Goal: Task Accomplishment & Management: Use online tool/utility

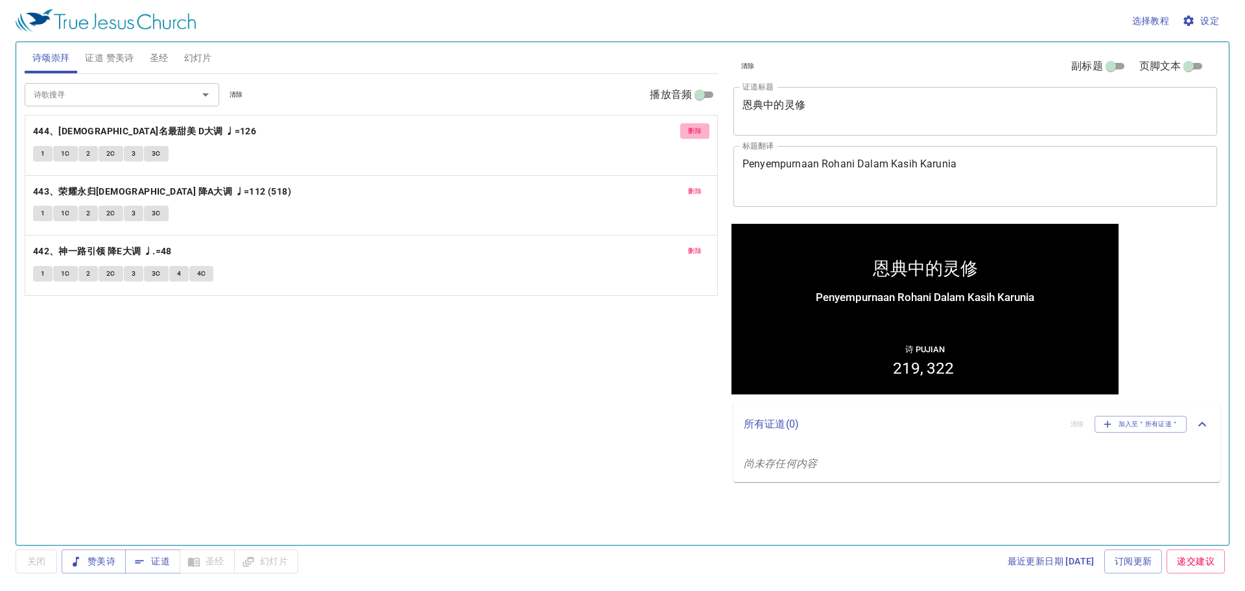
click at [696, 136] on span "删除" at bounding box center [695, 131] width 14 height 12
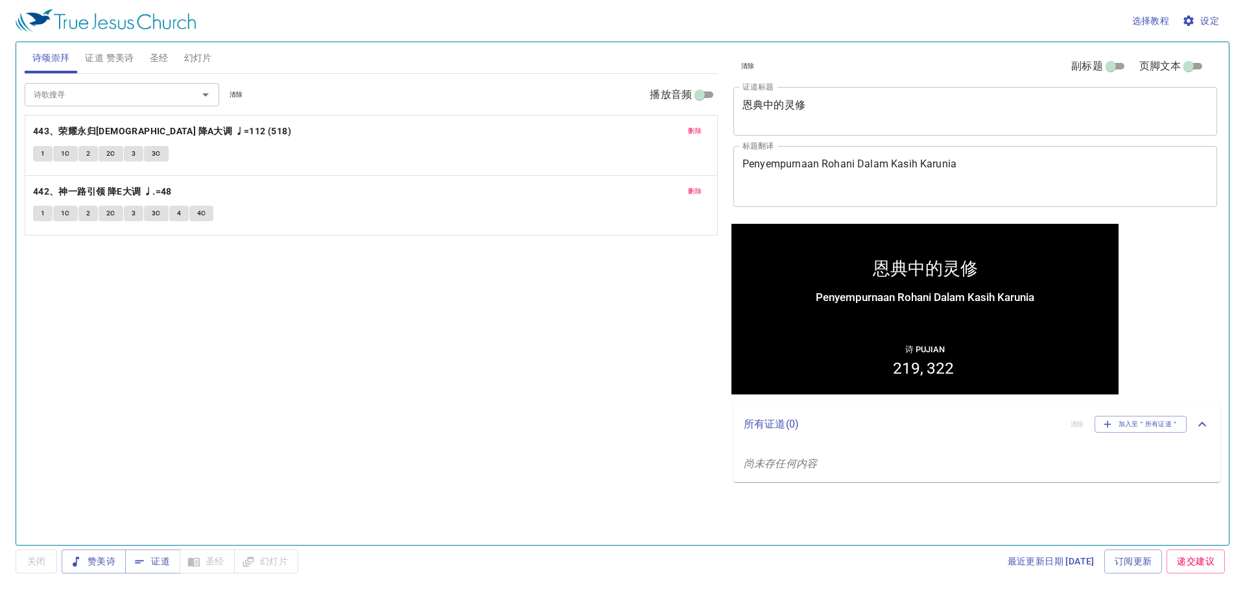
click at [696, 136] on span "删除" at bounding box center [695, 131] width 14 height 12
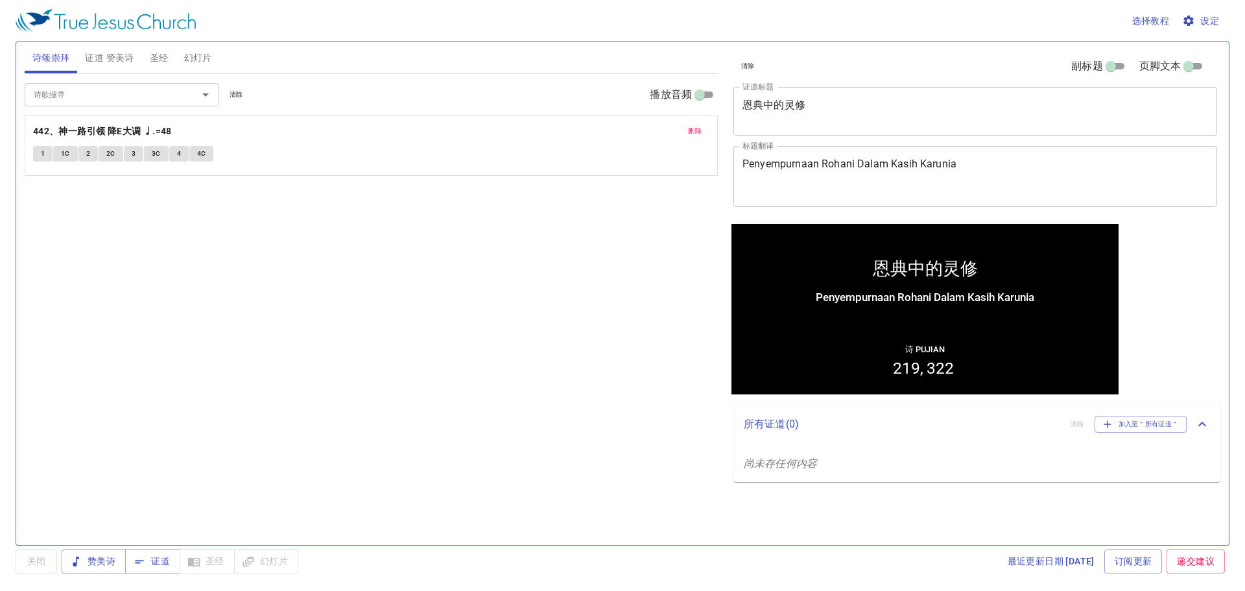
click at [696, 136] on span "删除" at bounding box center [695, 131] width 14 height 12
click at [744, 67] on span "清除" at bounding box center [748, 66] width 14 height 12
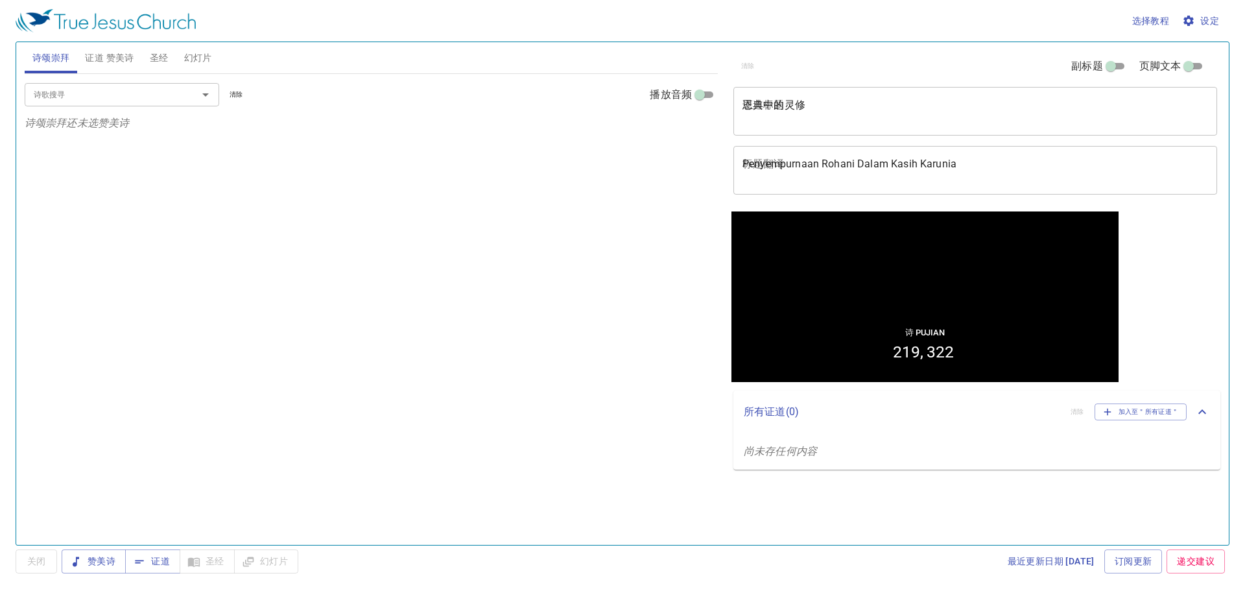
click at [91, 51] on span "证道 赞美诗" at bounding box center [109, 58] width 49 height 16
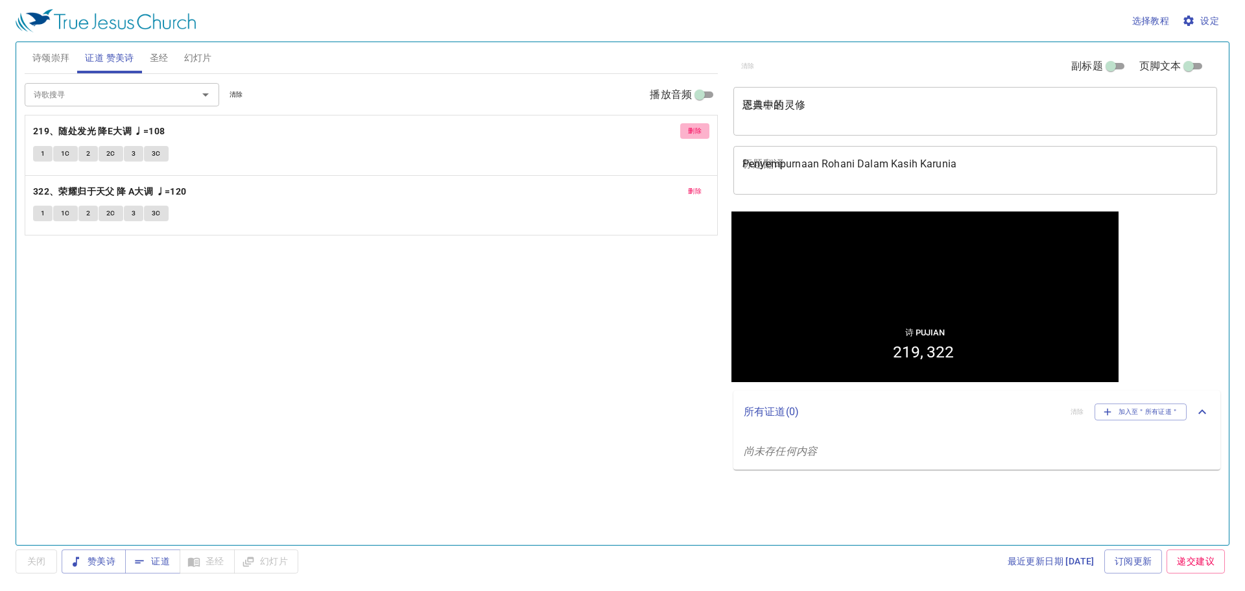
click at [696, 128] on span "删除" at bounding box center [695, 131] width 14 height 12
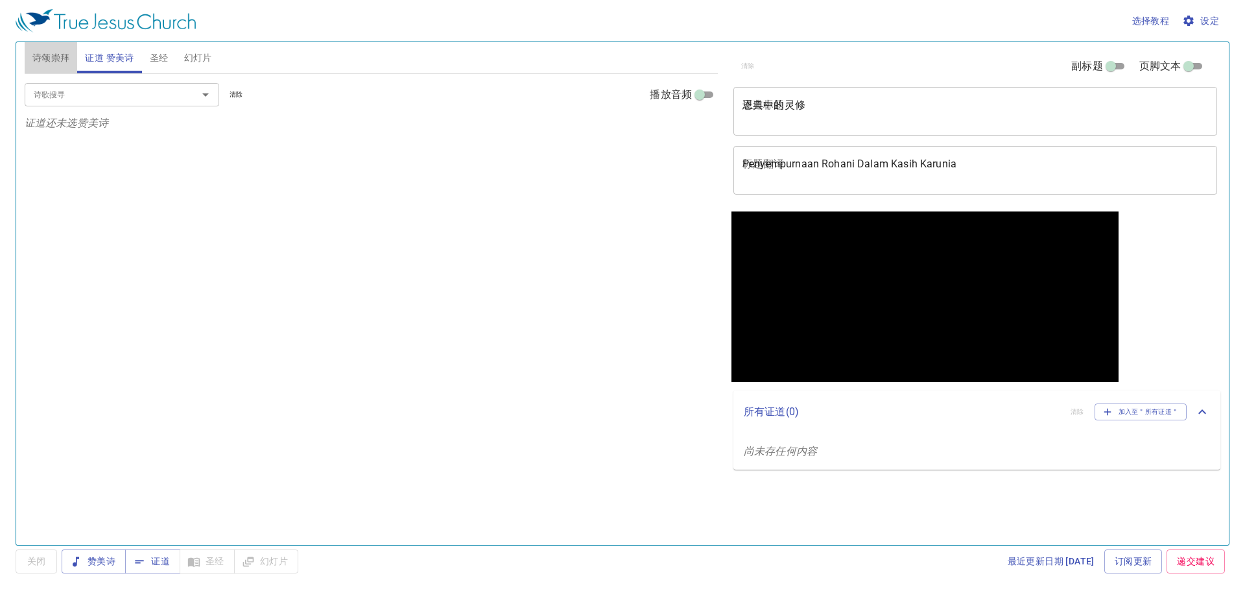
click at [51, 56] on span "诗颂崇拜" at bounding box center [51, 58] width 38 height 16
click at [137, 94] on input "诗歌搜寻" at bounding box center [103, 94] width 149 height 15
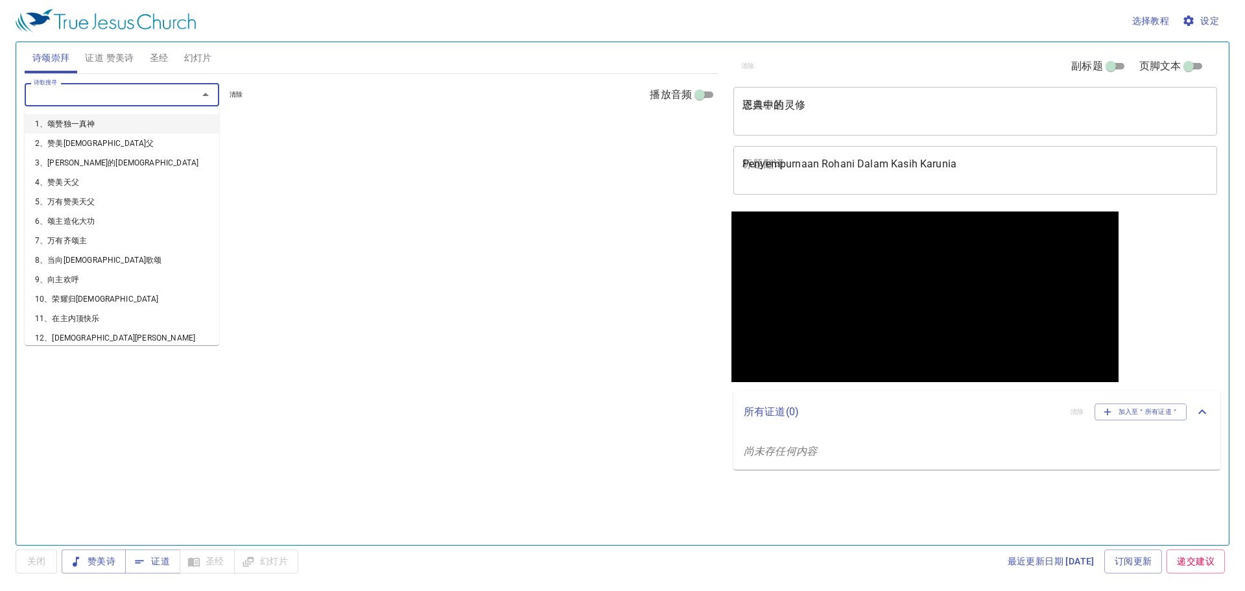
type input "5"
type input "13"
type input "19"
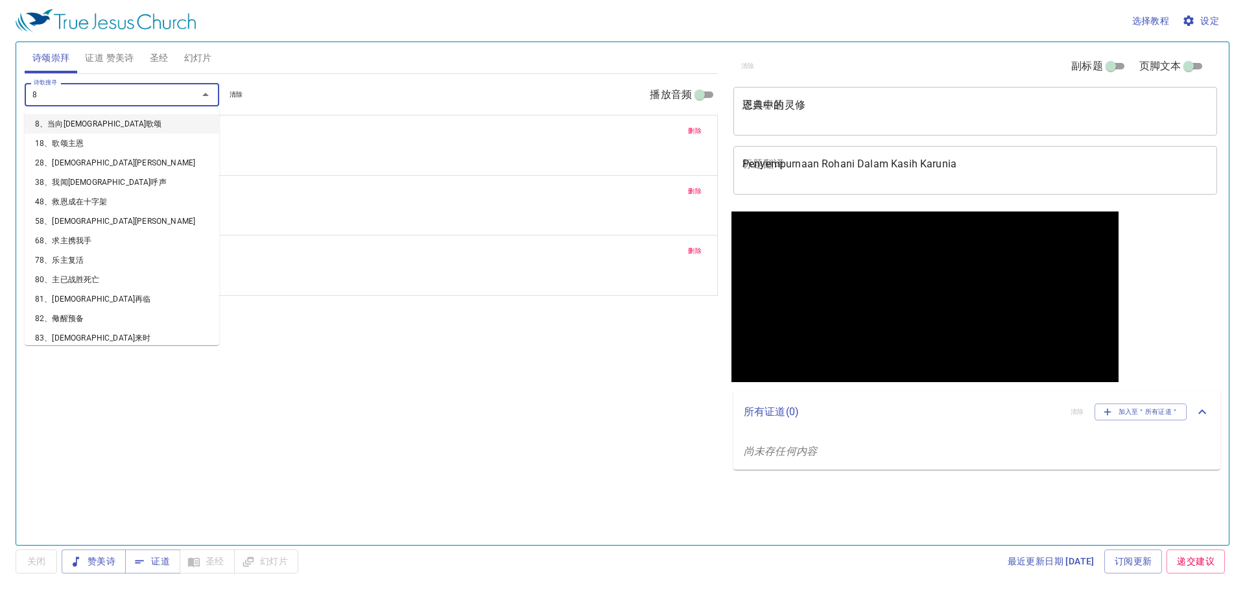
type input "83"
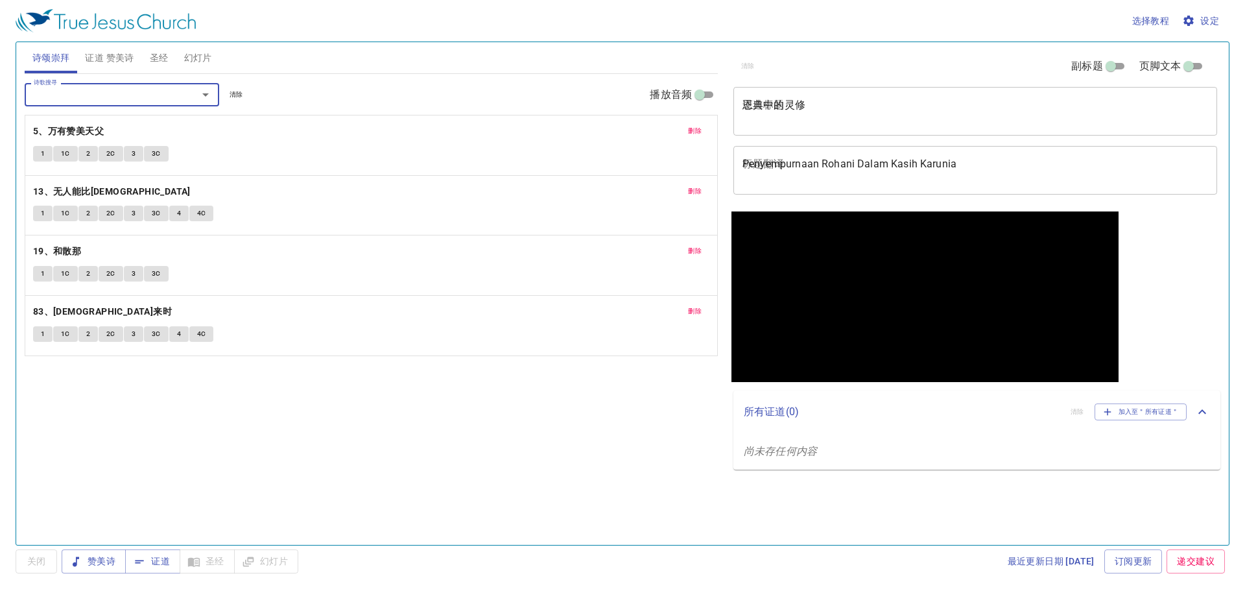
click at [29, 158] on div "删除 5、万有赞美天父 1 1C 2 2C 3 3C" at bounding box center [371, 145] width 692 height 60
click at [41, 154] on span "1" at bounding box center [43, 154] width 4 height 12
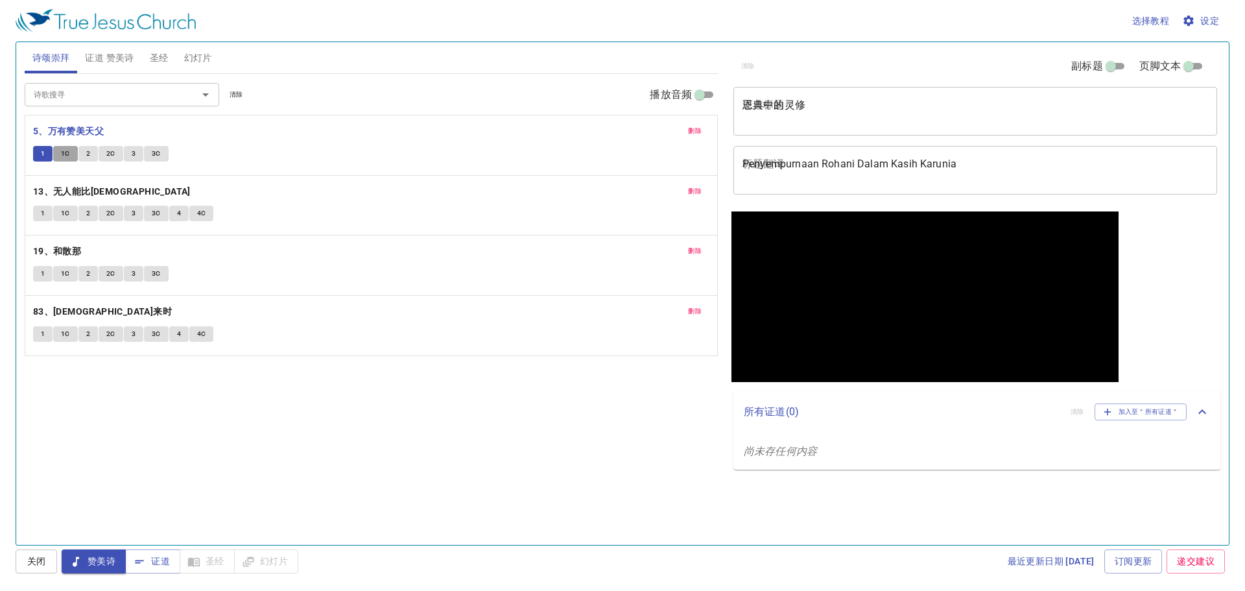
click at [61, 156] on span "1C" at bounding box center [65, 154] width 9 height 12
click at [84, 161] on button "2" at bounding box center [87, 154] width 19 height 16
click at [112, 154] on span "2C" at bounding box center [110, 154] width 9 height 12
click at [822, 95] on div "恩典中的灵修 x 证道标题" at bounding box center [976, 111] width 484 height 49
click at [135, 147] on button "3" at bounding box center [133, 154] width 19 height 16
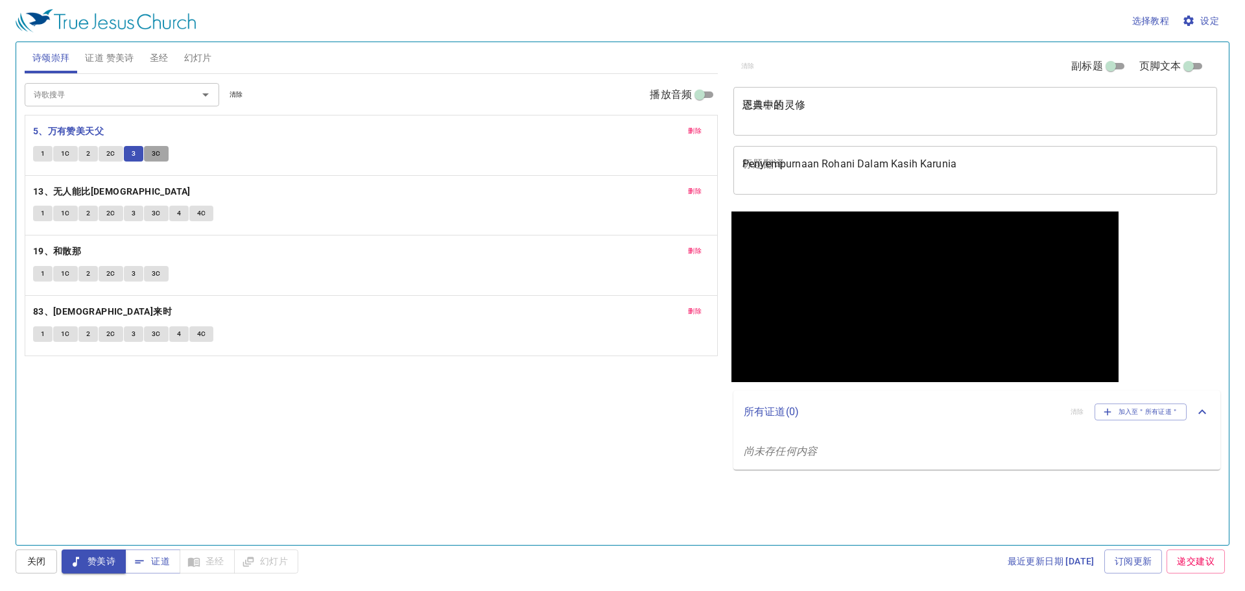
click at [152, 158] on span "3C" at bounding box center [156, 154] width 9 height 12
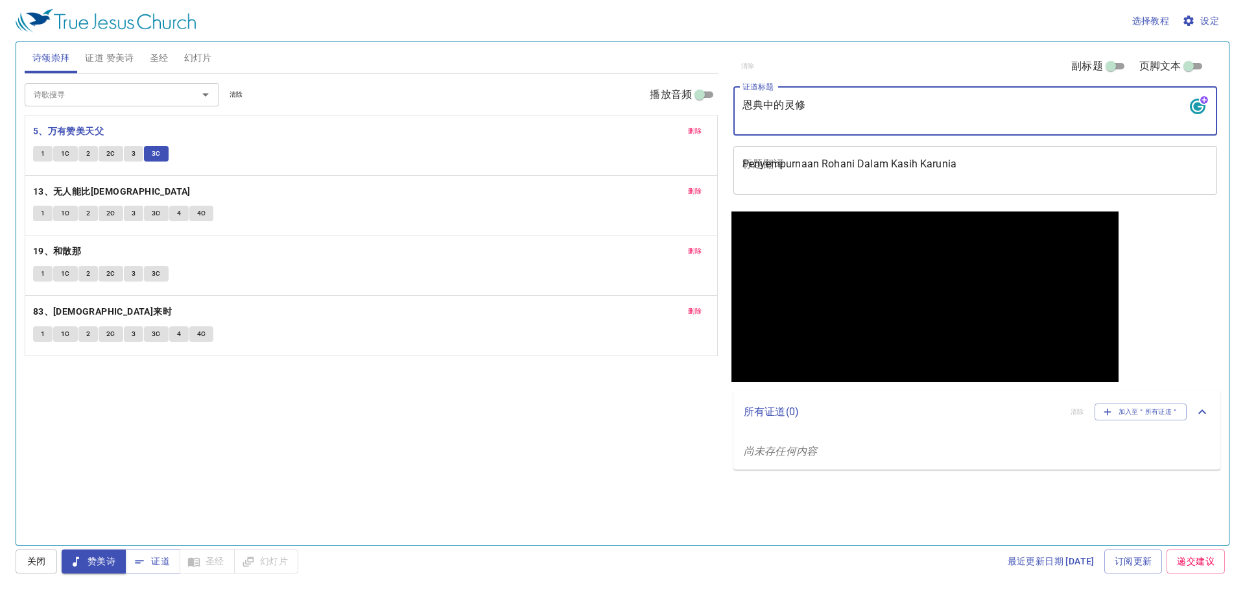
click at [831, 117] on textarea "恩典中的灵修" at bounding box center [976, 111] width 466 height 25
type textarea "创世记 第八章"
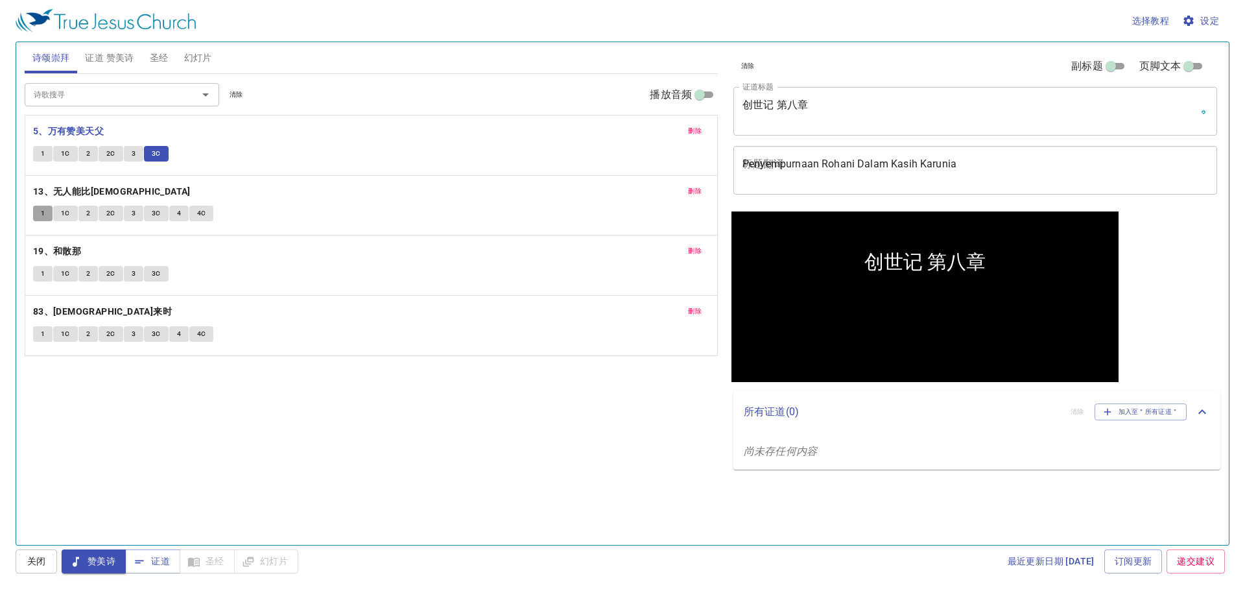
click at [40, 212] on button "1" at bounding box center [42, 214] width 19 height 16
click at [770, 156] on div "Penyempurnaan Rohani Dalam Kasih Karunia x 标题翻译" at bounding box center [976, 170] width 484 height 49
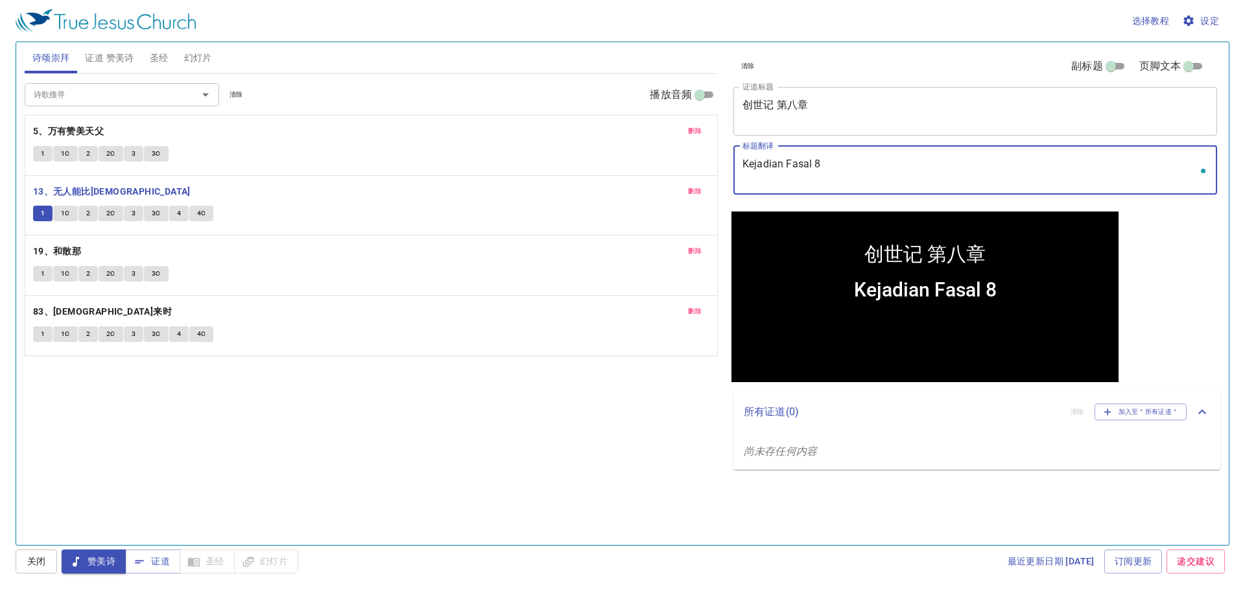
type textarea "Kejadian Fasal 8"
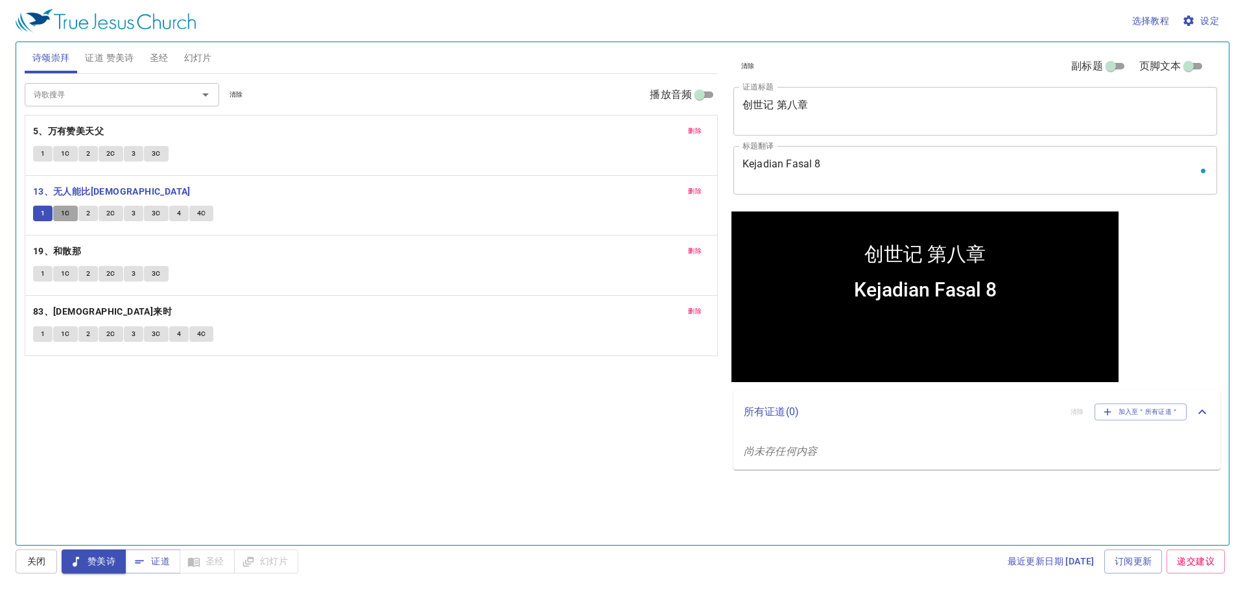
click at [62, 210] on span "1C" at bounding box center [65, 214] width 9 height 12
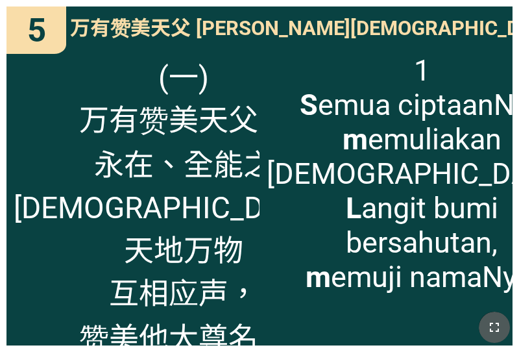
click at [498, 325] on icon "button" at bounding box center [494, 326] width 9 height 9
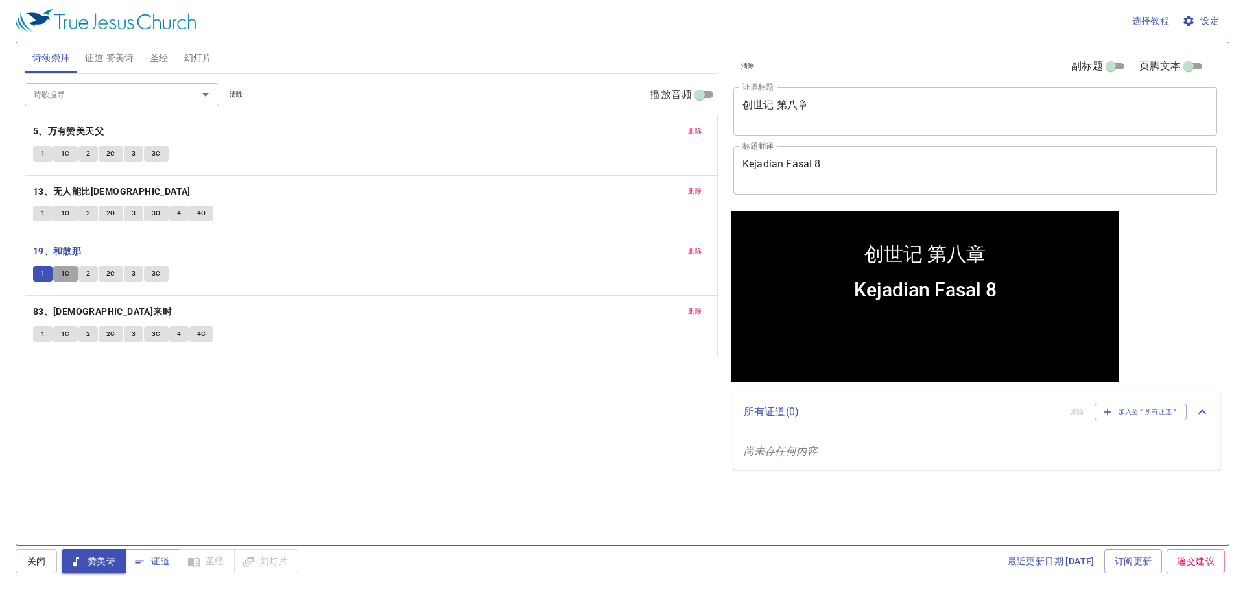
click at [64, 278] on span "1C" at bounding box center [65, 274] width 9 height 12
click at [88, 273] on span "2" at bounding box center [88, 274] width 4 height 12
click at [108, 276] on span "2C" at bounding box center [110, 274] width 9 height 12
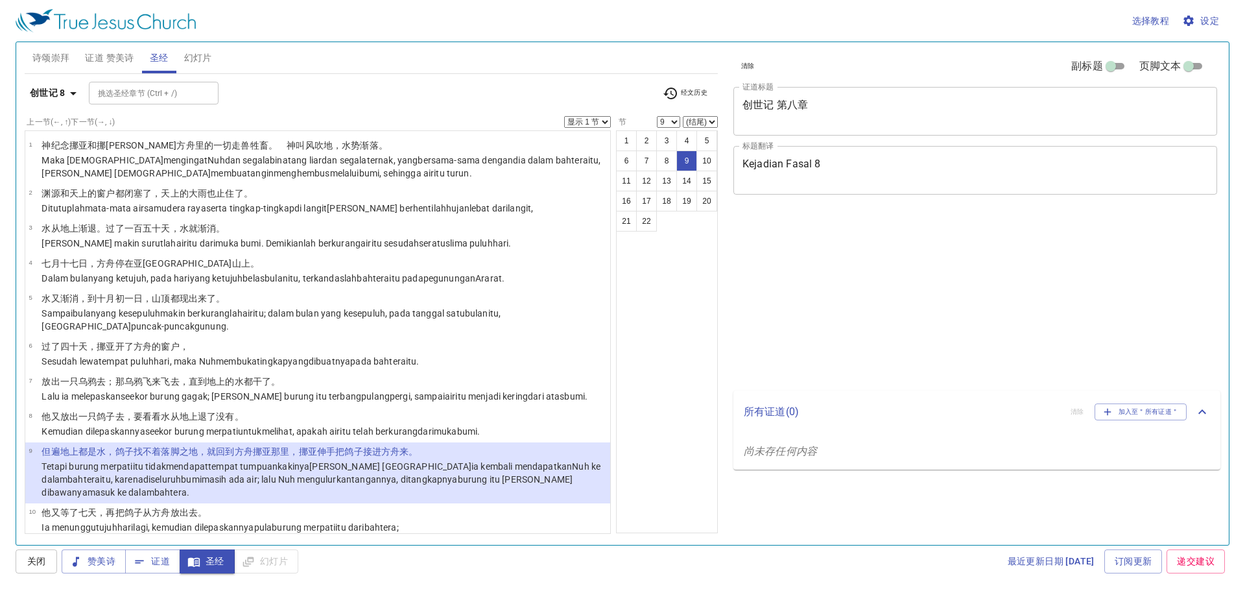
select select "9"
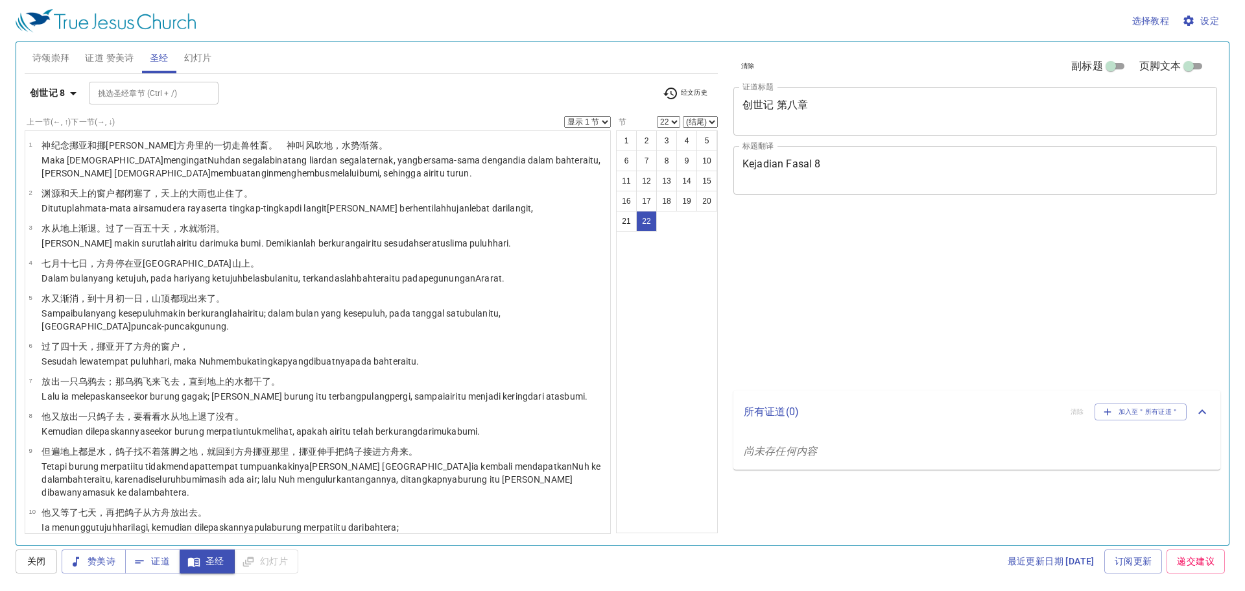
select select "22"
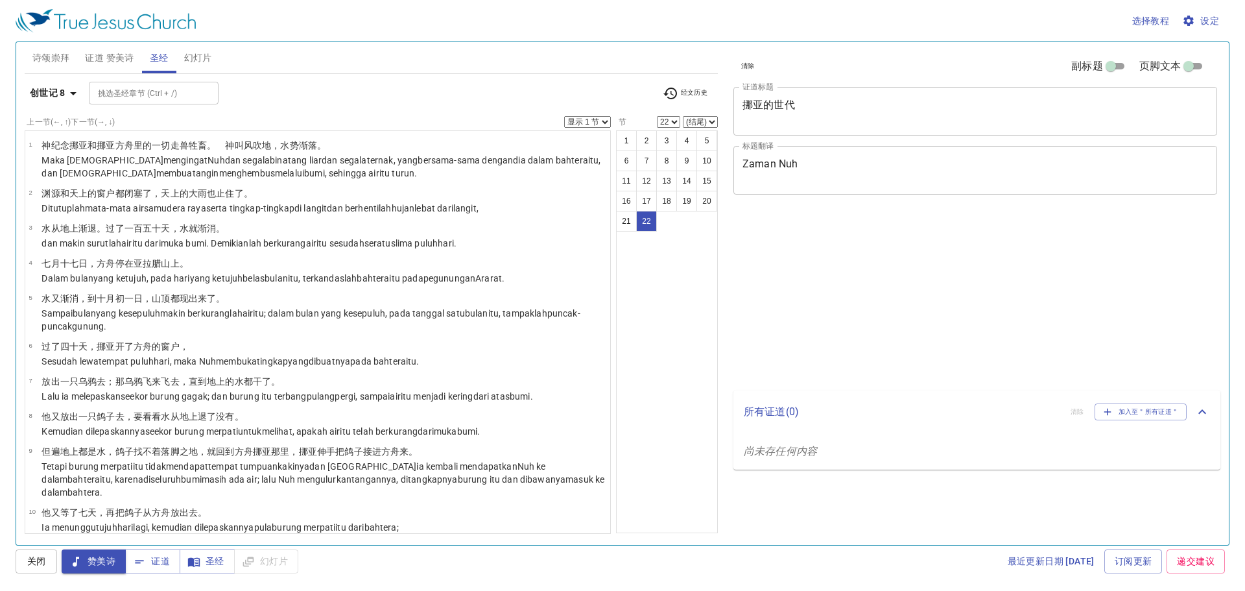
select select "22"
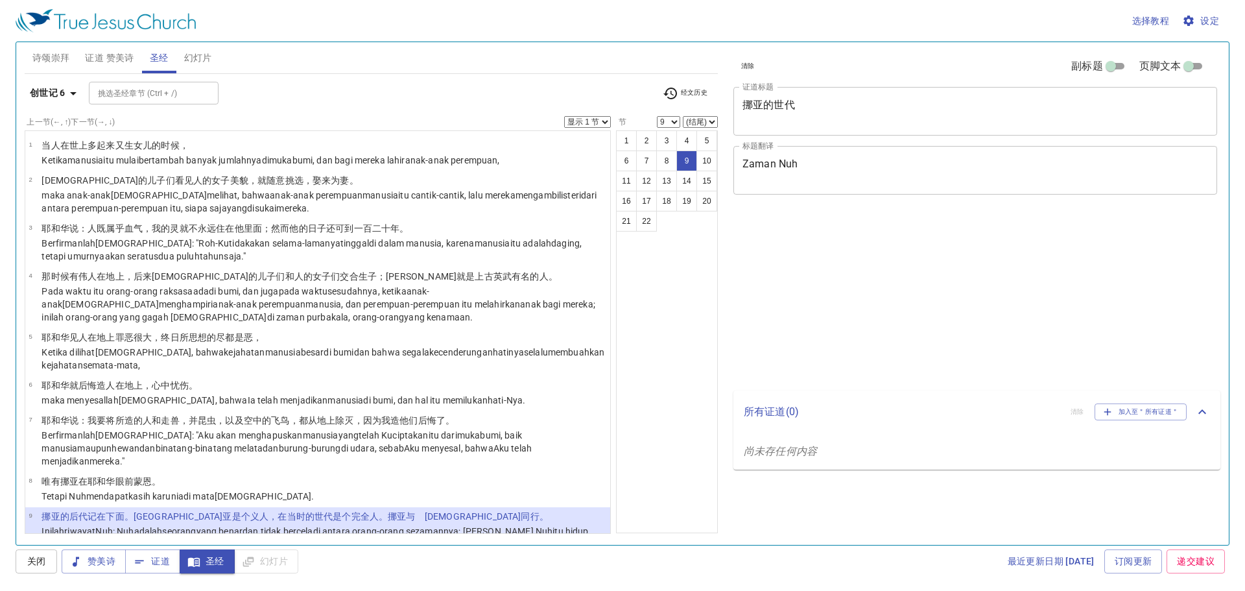
select select "9"
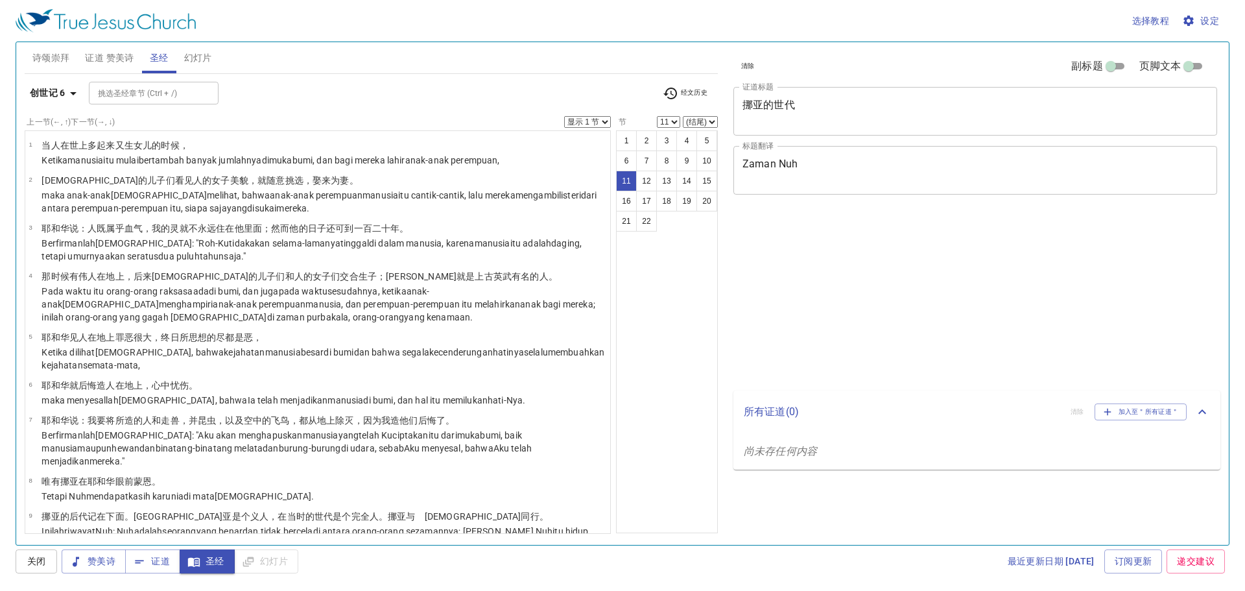
select select "11"
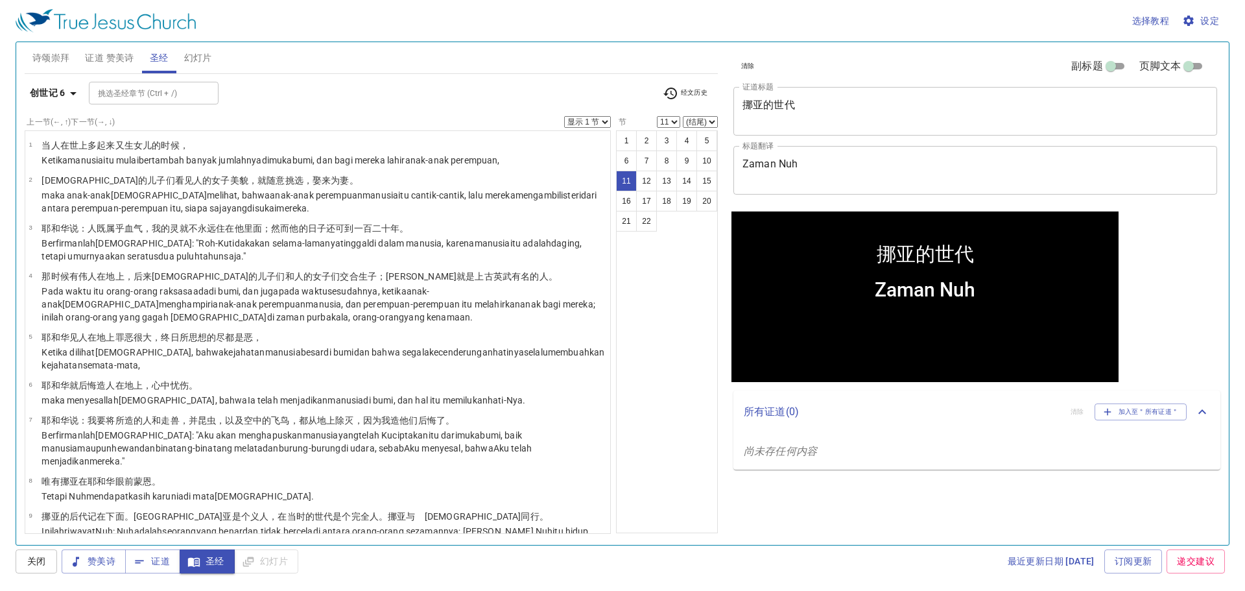
scroll to position [324, 0]
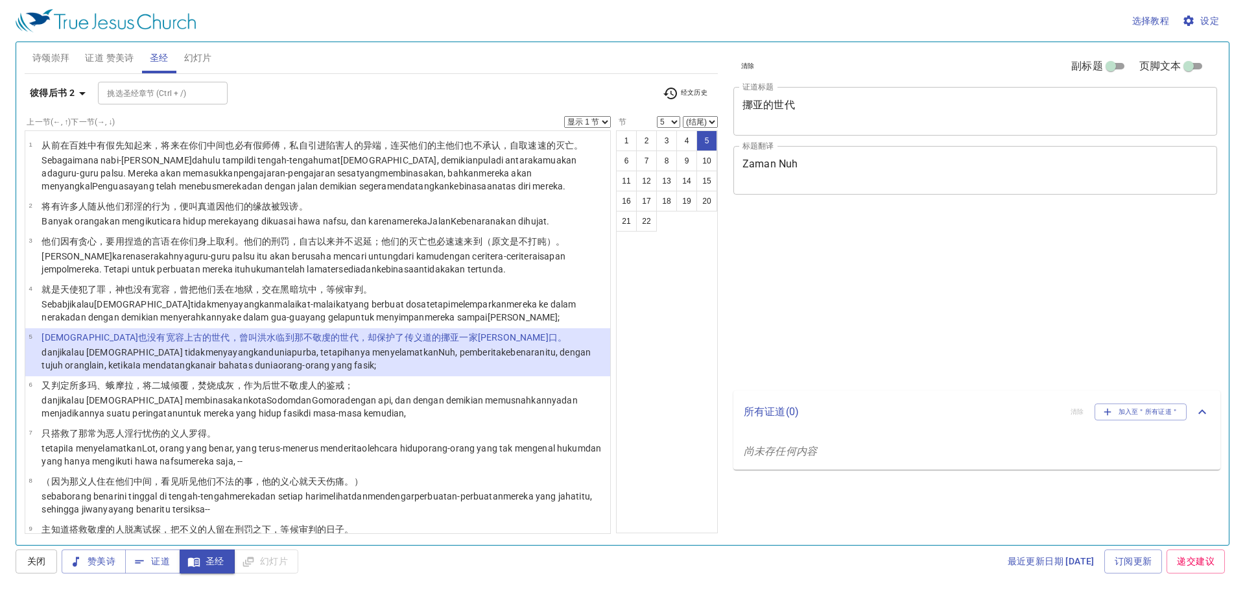
select select "5"
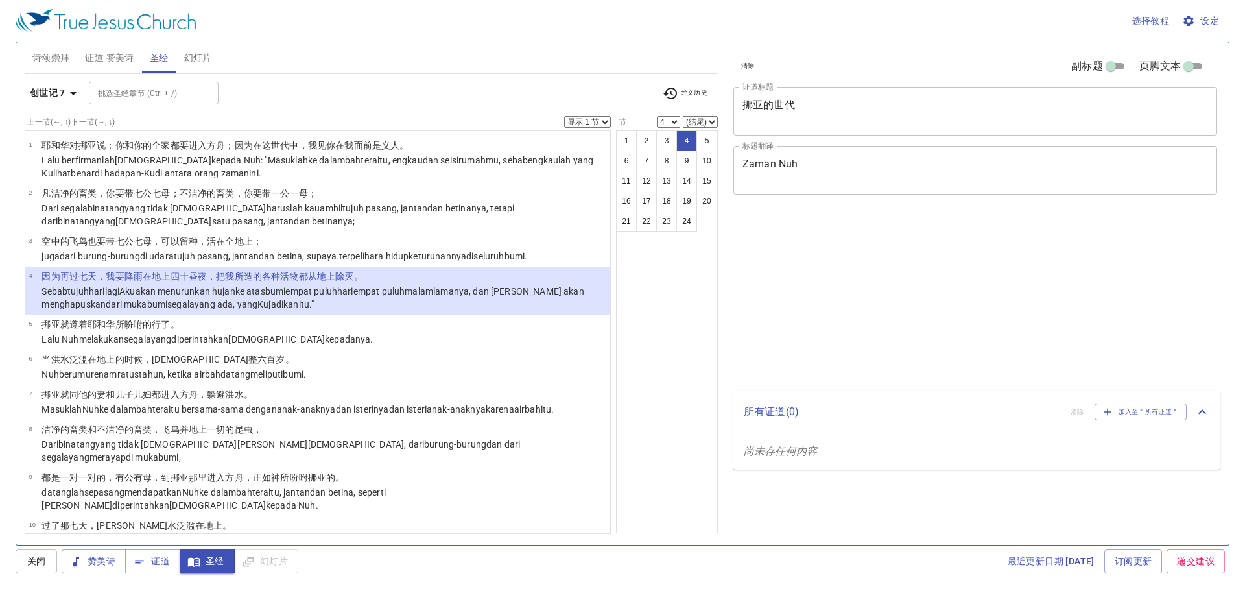
select select "4"
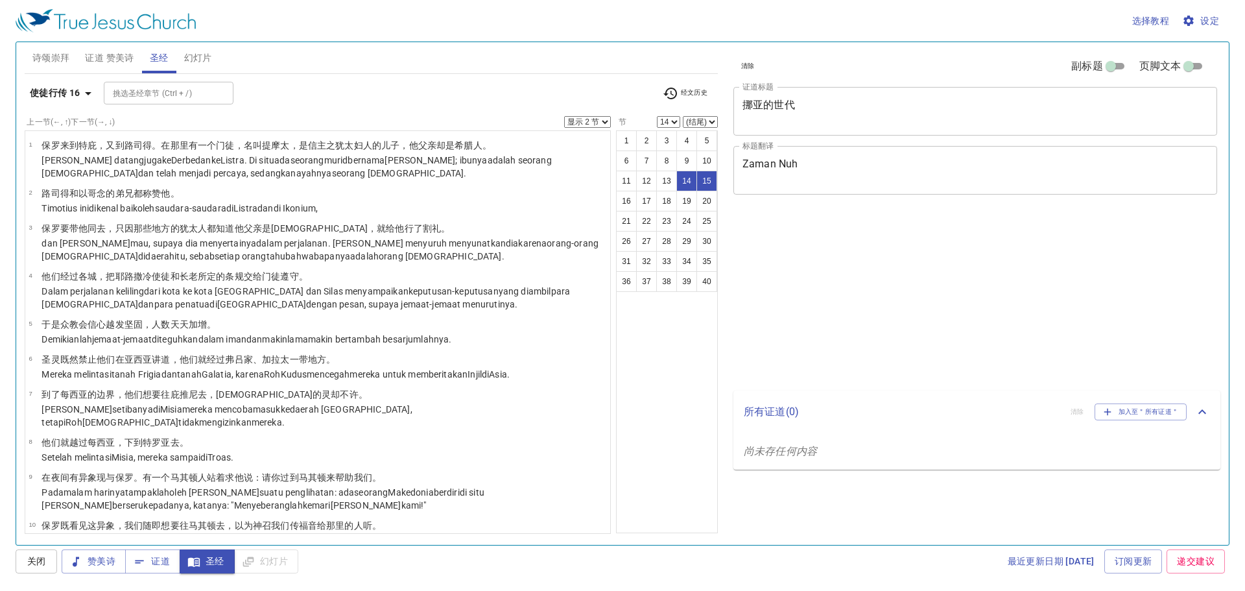
select select "2"
select select "14"
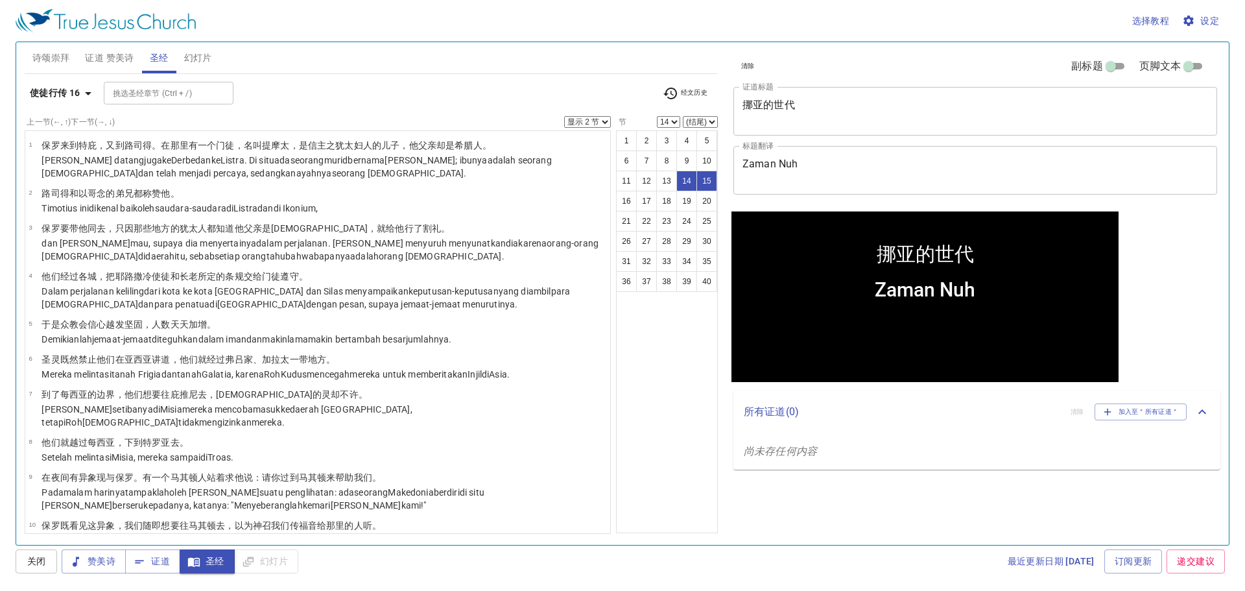
scroll to position [548, 0]
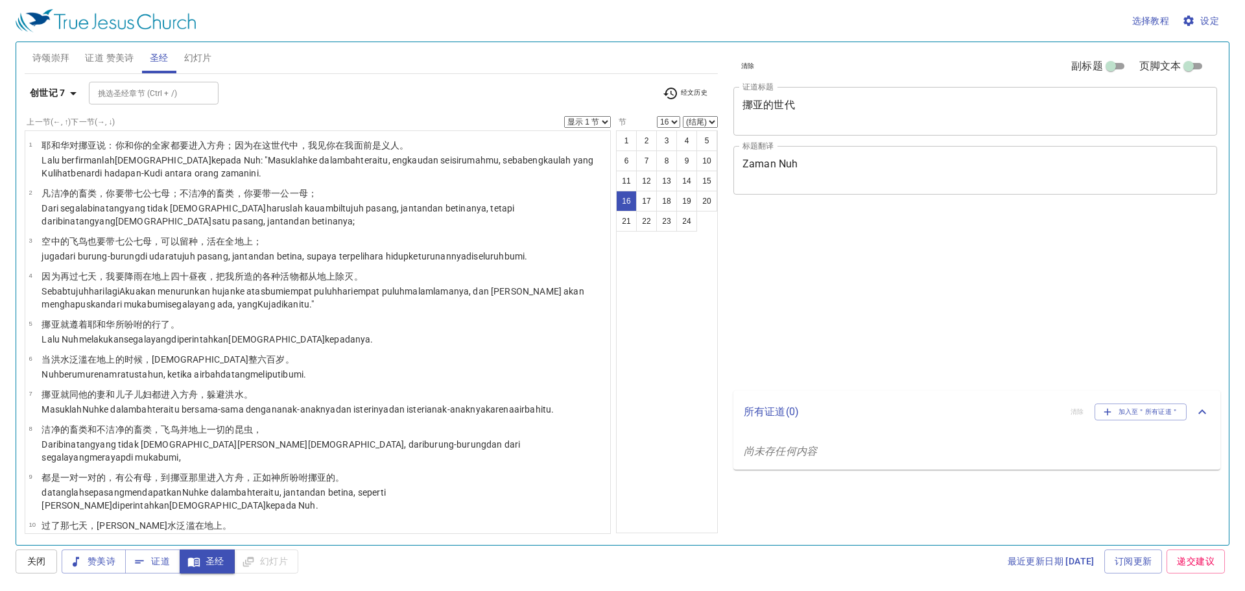
select select "16"
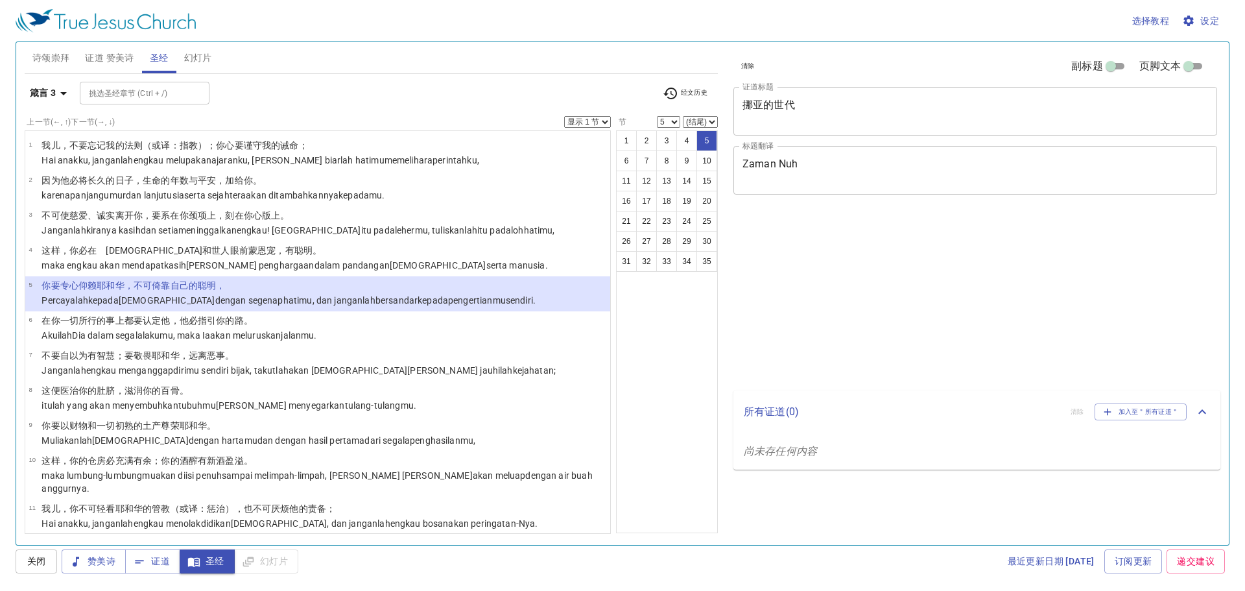
select select "5"
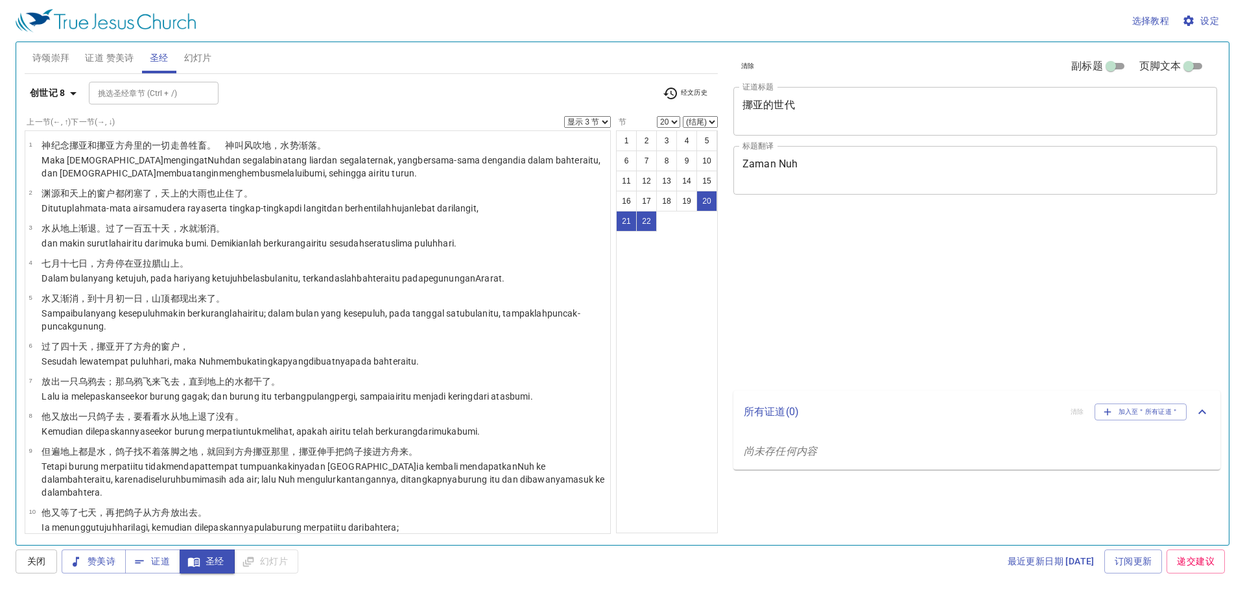
select select "3"
select select "20"
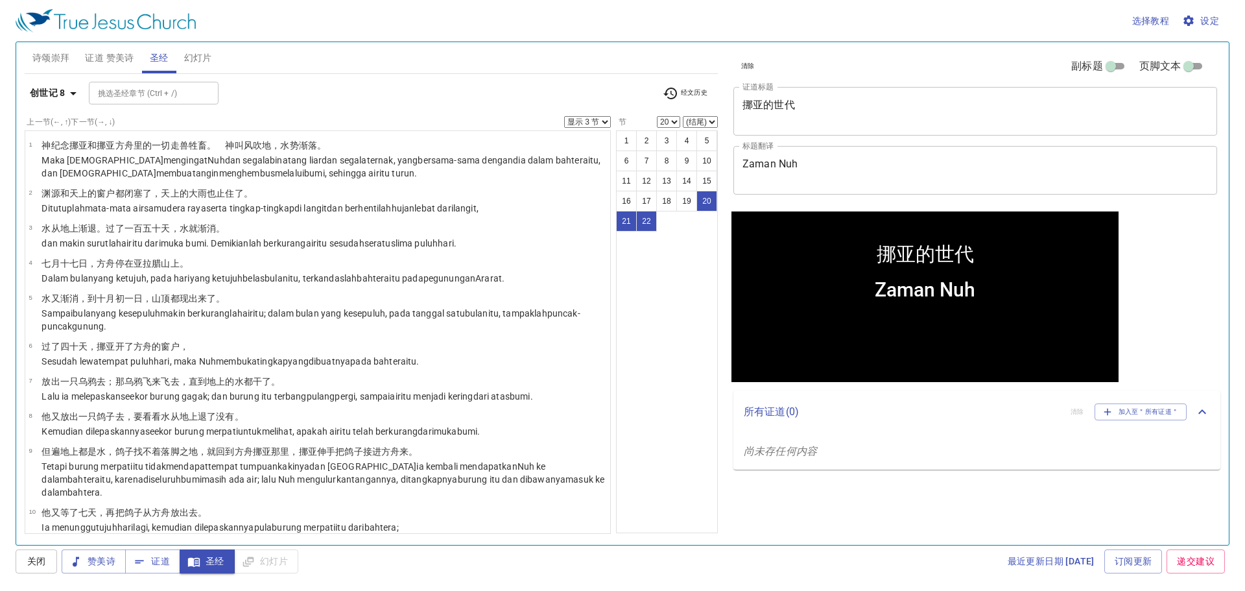
scroll to position [547, 0]
